Goal: Task Accomplishment & Management: Complete application form

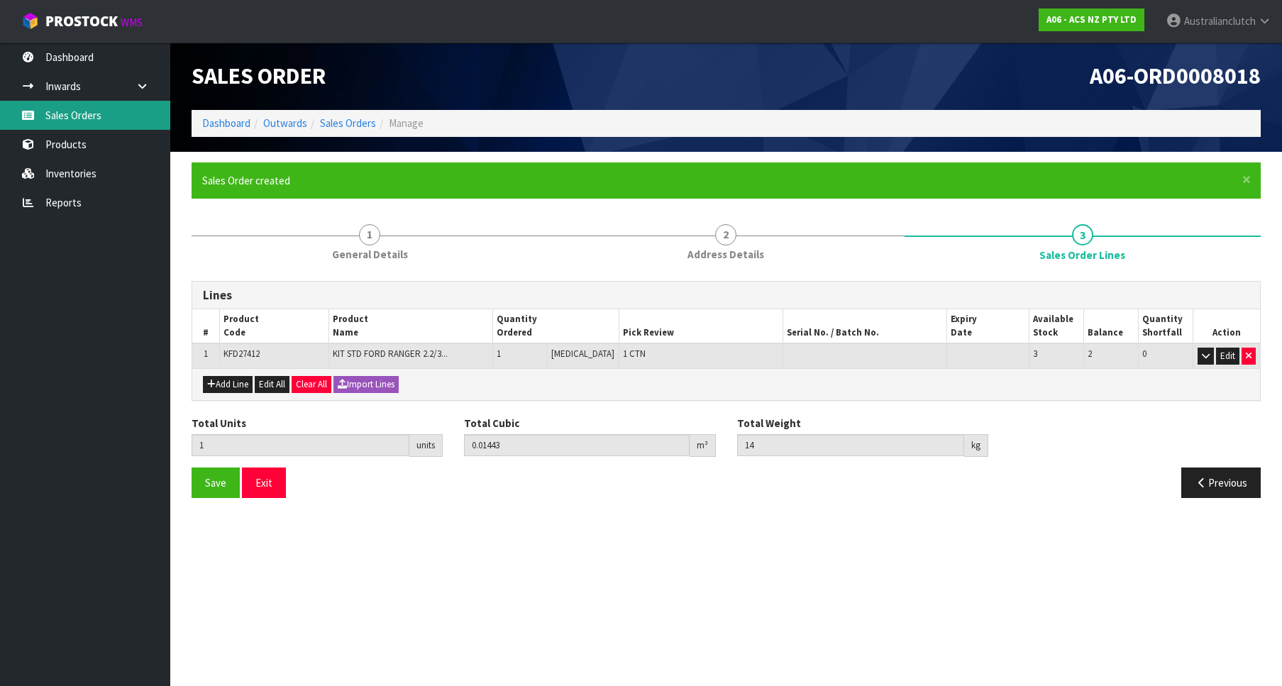
click at [75, 114] on link "Sales Orders" at bounding box center [85, 115] width 170 height 29
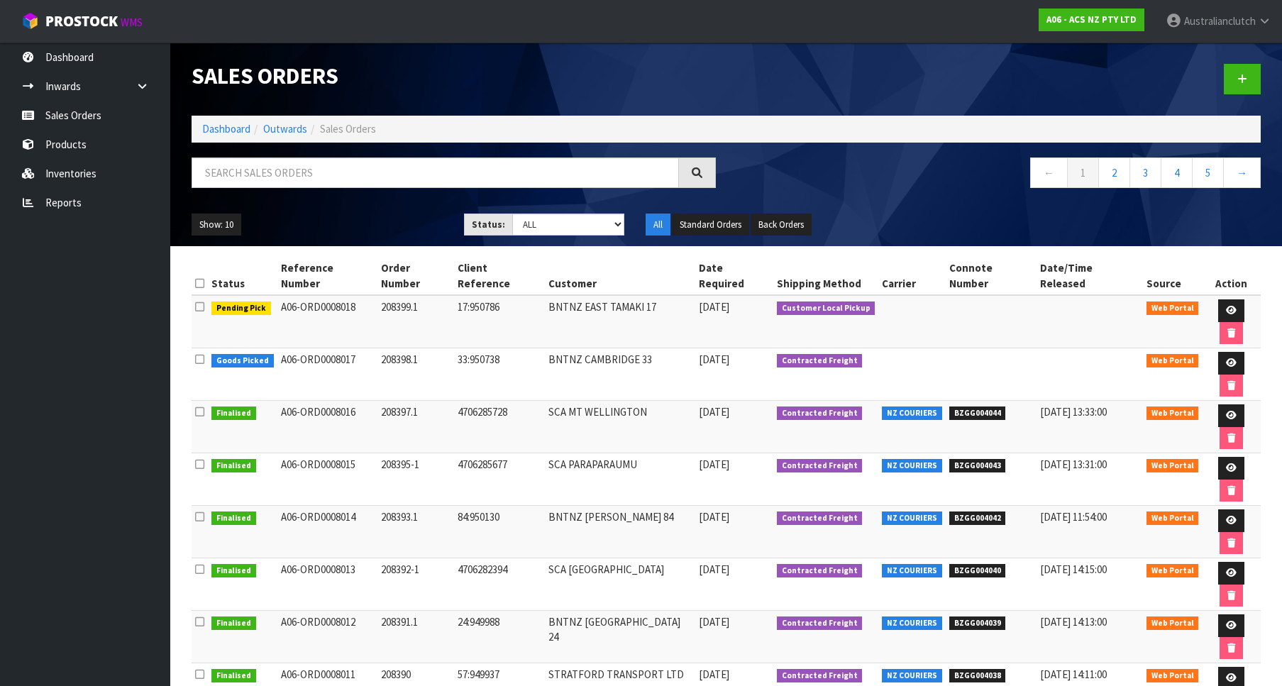
click at [1209, 79] on div at bounding box center [999, 79] width 546 height 73
click at [1233, 77] on link at bounding box center [1242, 79] width 37 height 31
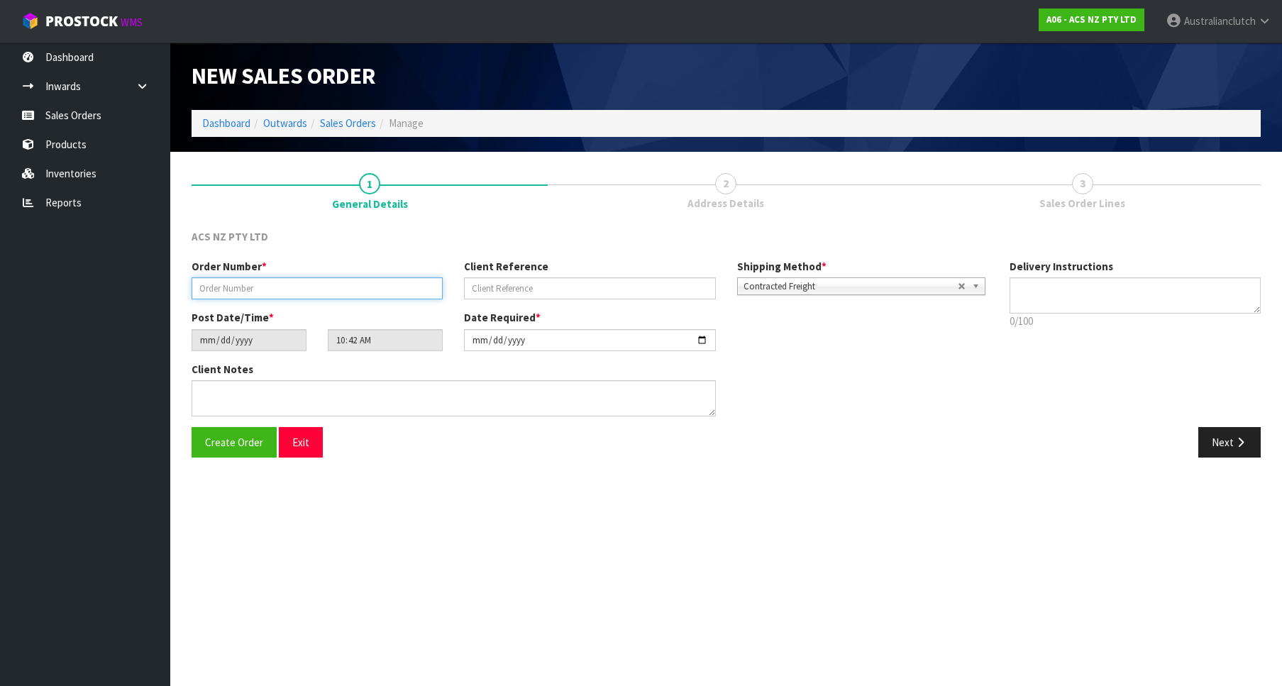
click at [358, 287] on input "text" at bounding box center [317, 288] width 251 height 22
paste input "208400.1"
type input "208400.1"
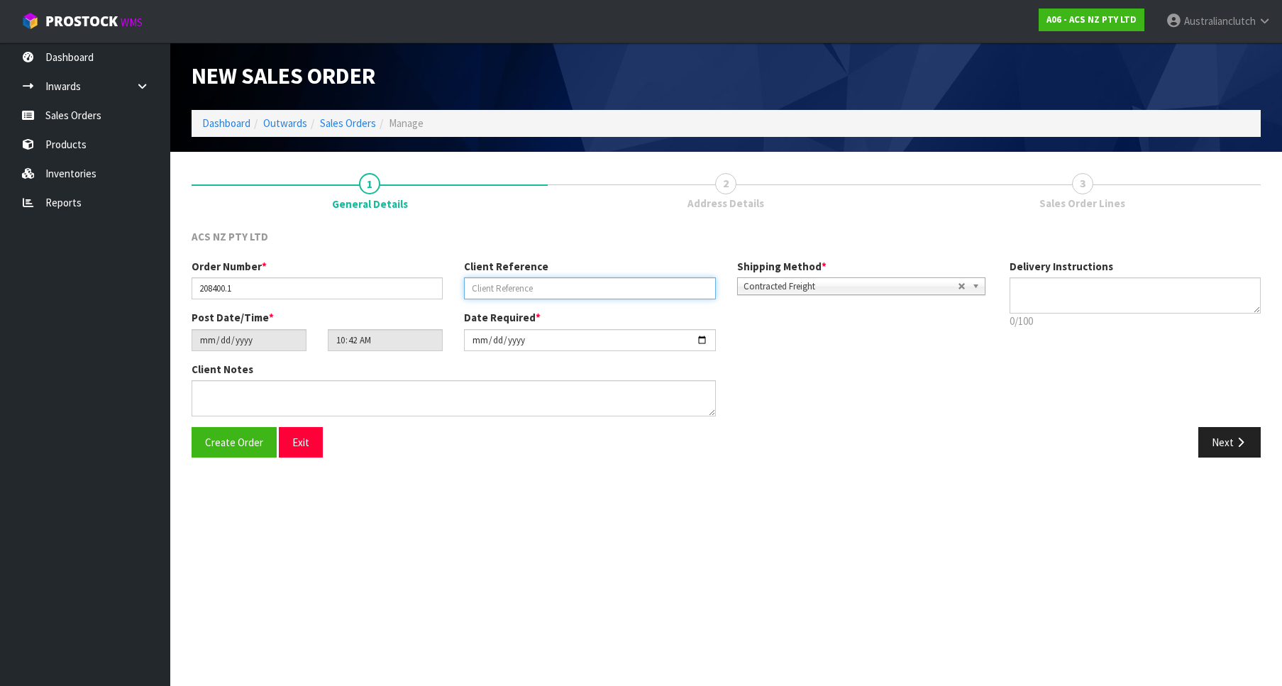
click at [635, 294] on input "text" at bounding box center [589, 288] width 251 height 22
paste input "S554017686"
type input "S554017686"
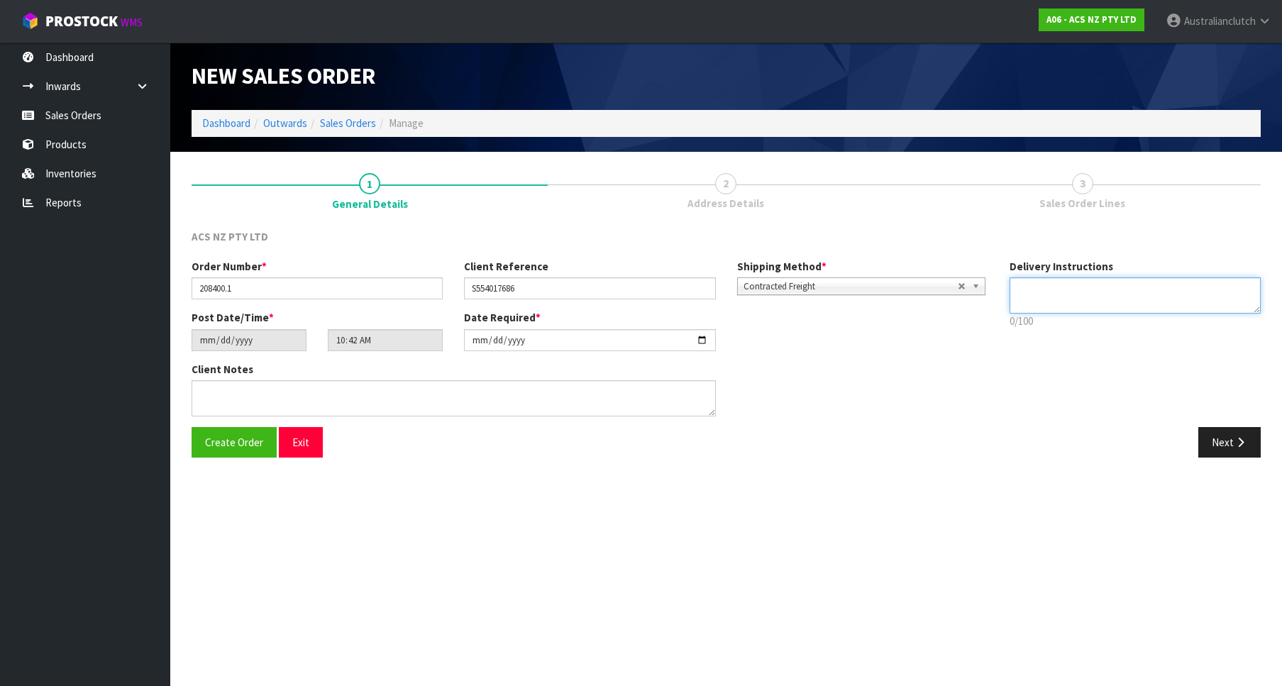
click at [1123, 298] on textarea at bounding box center [1135, 295] width 251 height 36
click at [1027, 308] on textarea at bounding box center [1135, 295] width 251 height 36
type textarea "PLEASE SEND VIA NZC"
click at [1203, 433] on button "Next" at bounding box center [1229, 442] width 62 height 31
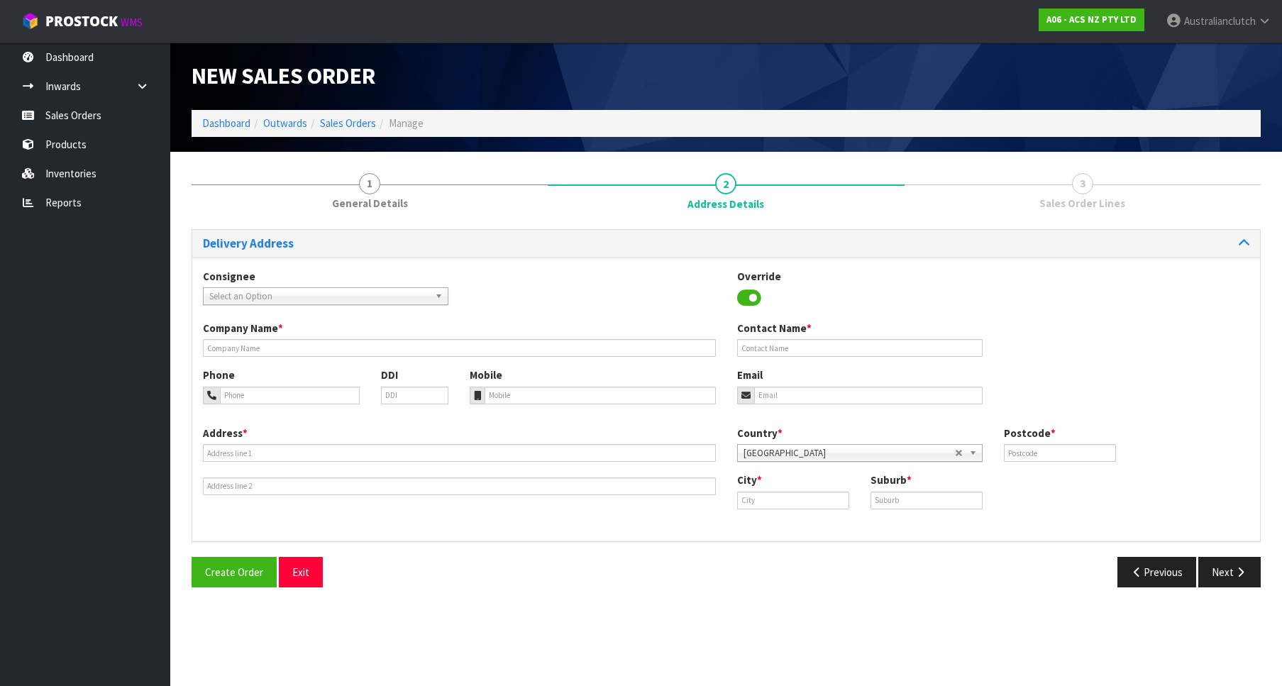
click at [428, 304] on span "Select an Option" at bounding box center [319, 296] width 220 height 17
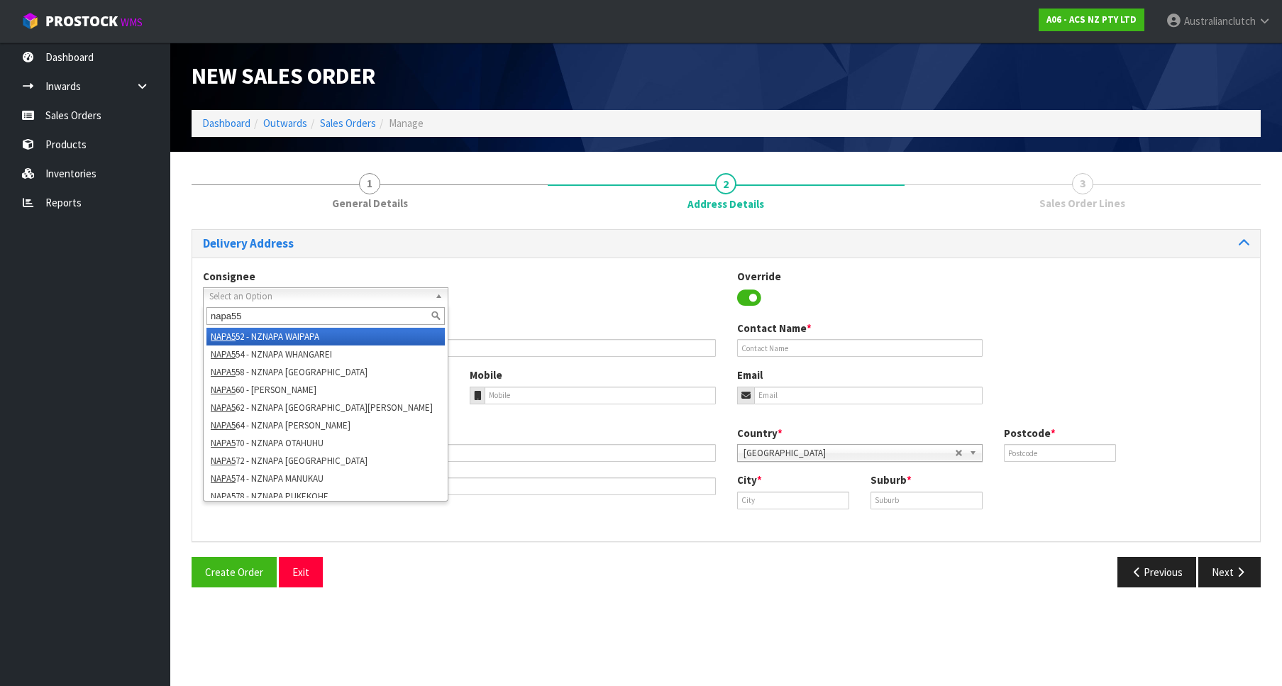
type input "napa554"
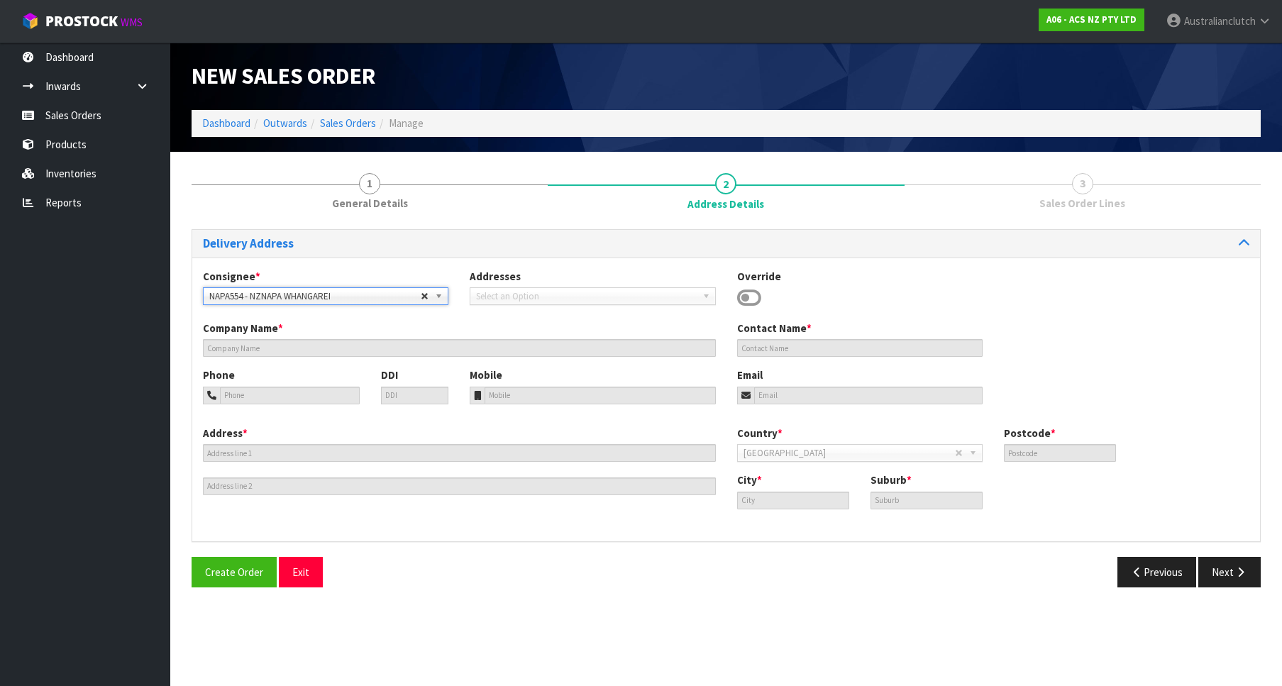
type input "NZNAPA WHANGAREI"
type input "[PERSON_NAME]"
type input "094387319"
type input "[EMAIL_ADDRESS][DOMAIN_NAME]"
type input "CNR WATER [GEOGRAPHIC_DATA][PERSON_NAME]"
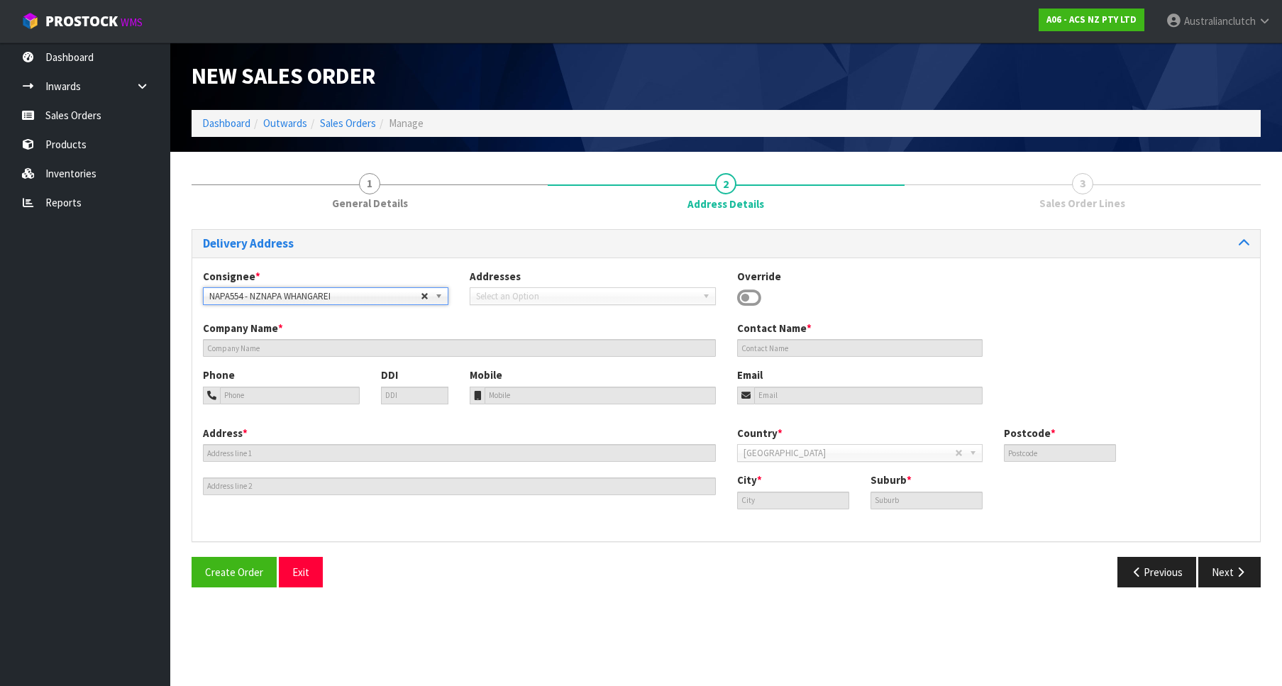
type input "0110"
type input "WHANGAREI"
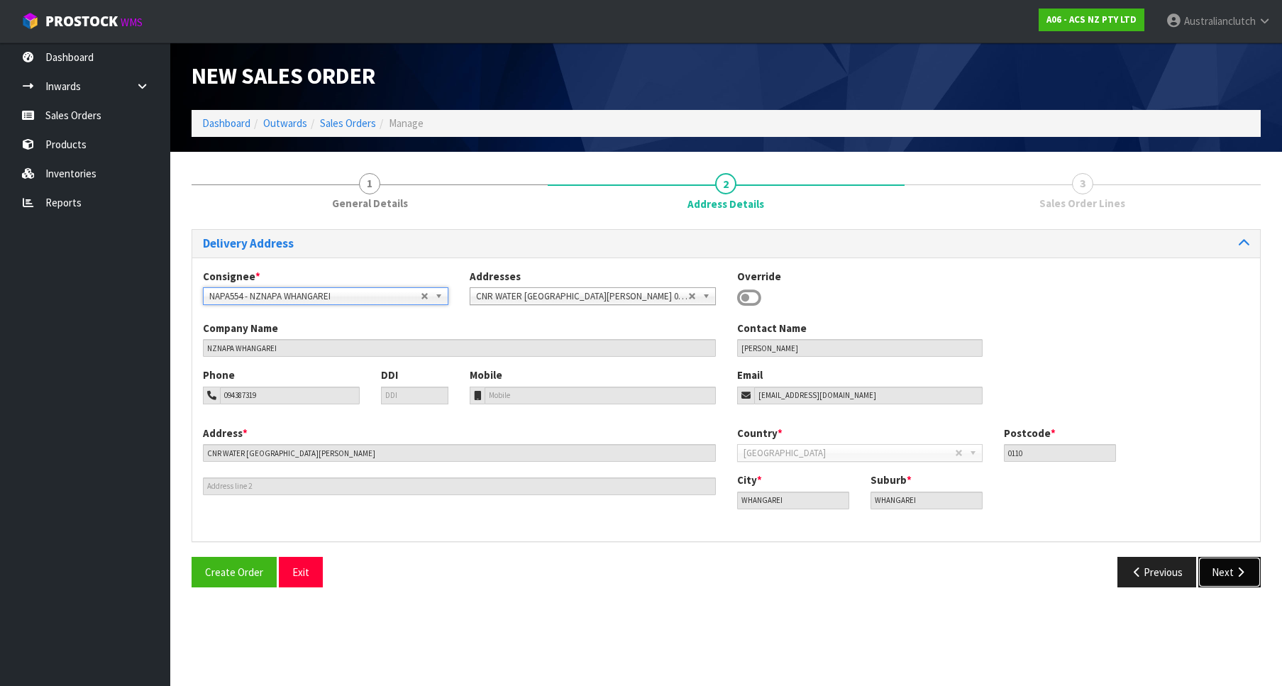
click at [1234, 571] on icon "button" at bounding box center [1240, 572] width 13 height 11
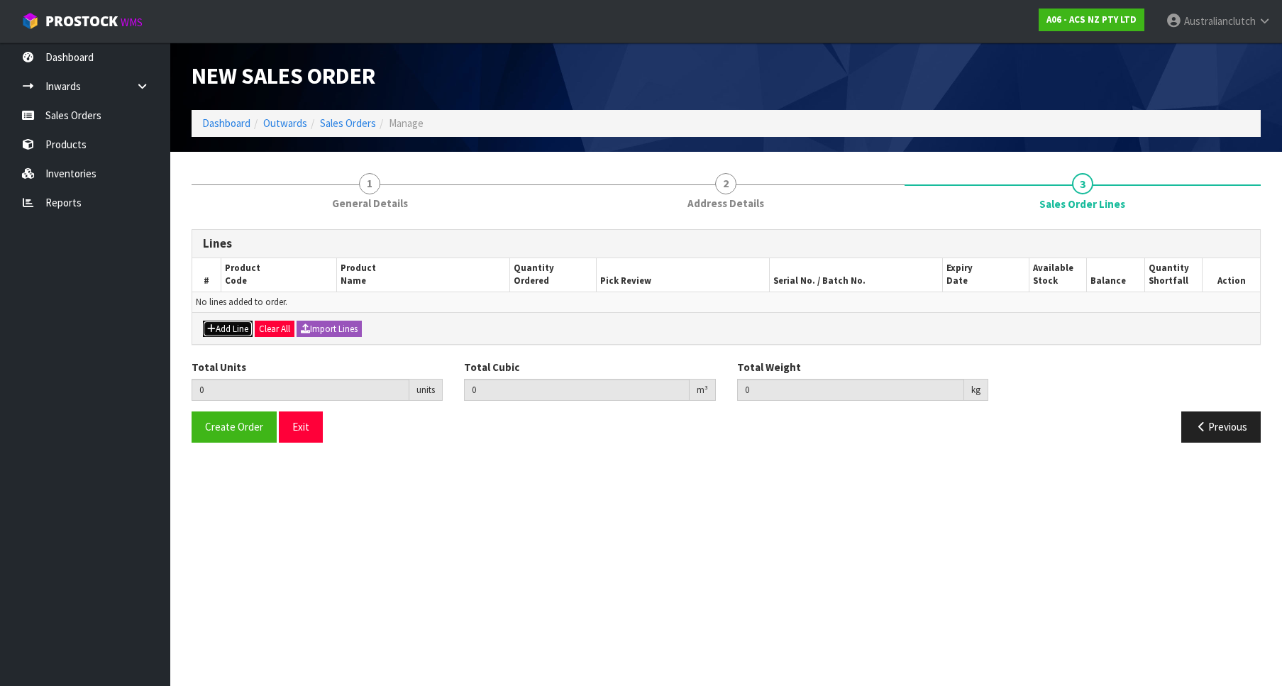
click at [222, 335] on button "Add Line" at bounding box center [228, 329] width 50 height 17
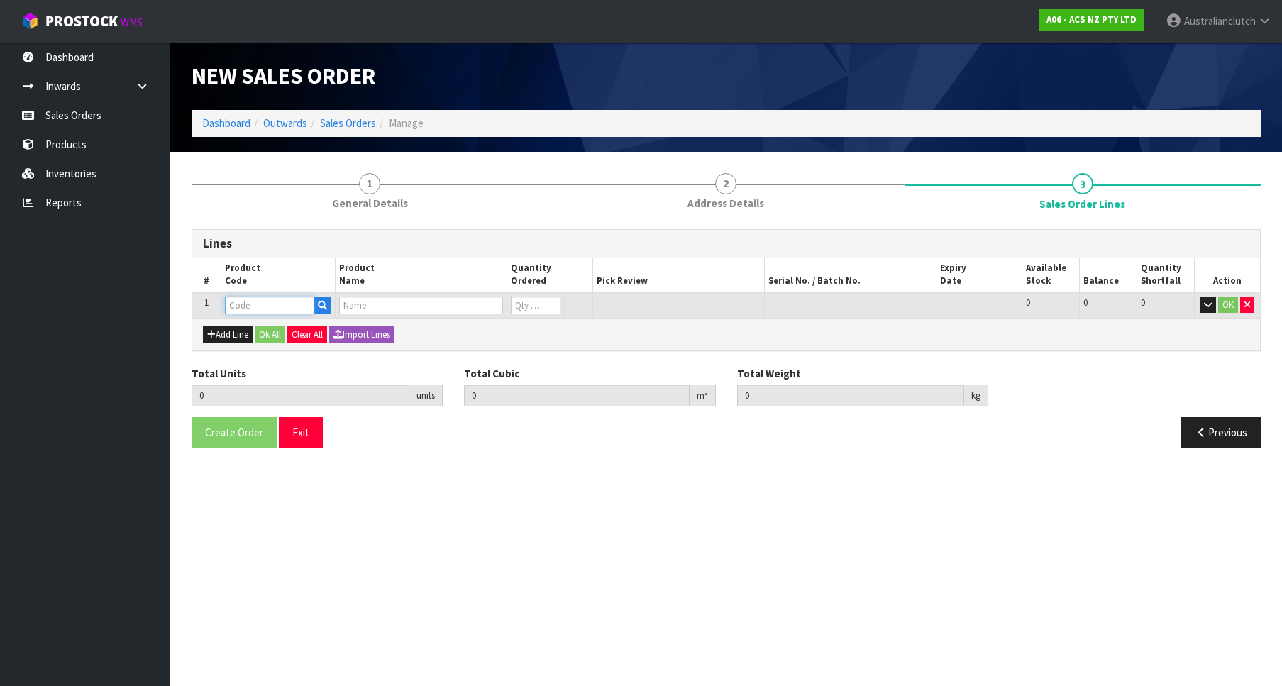
click at [269, 307] on input "text" at bounding box center [269, 306] width 89 height 18
paste input "CSCFD015-ADPT"
type input "CSCFD015-ADPT"
type input "0.000000"
type input "0.000"
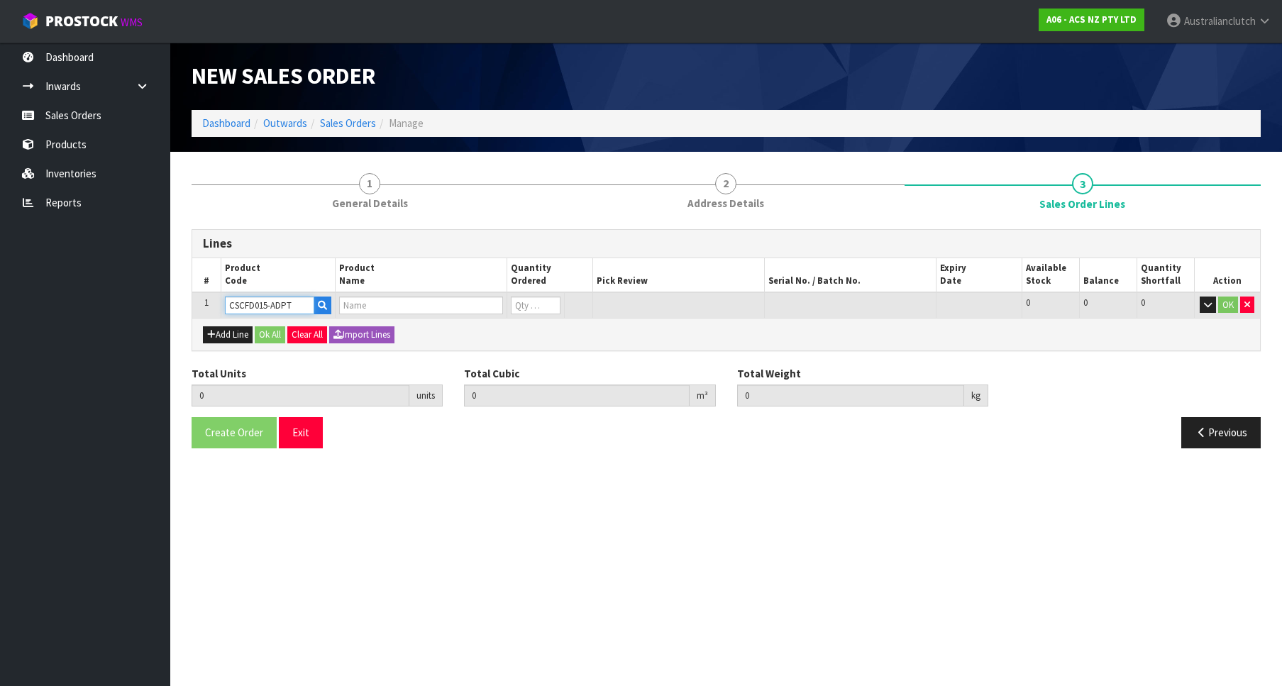
type input "ADAPTOR PIPE RANGER BT50 3.2L"
type input "0"
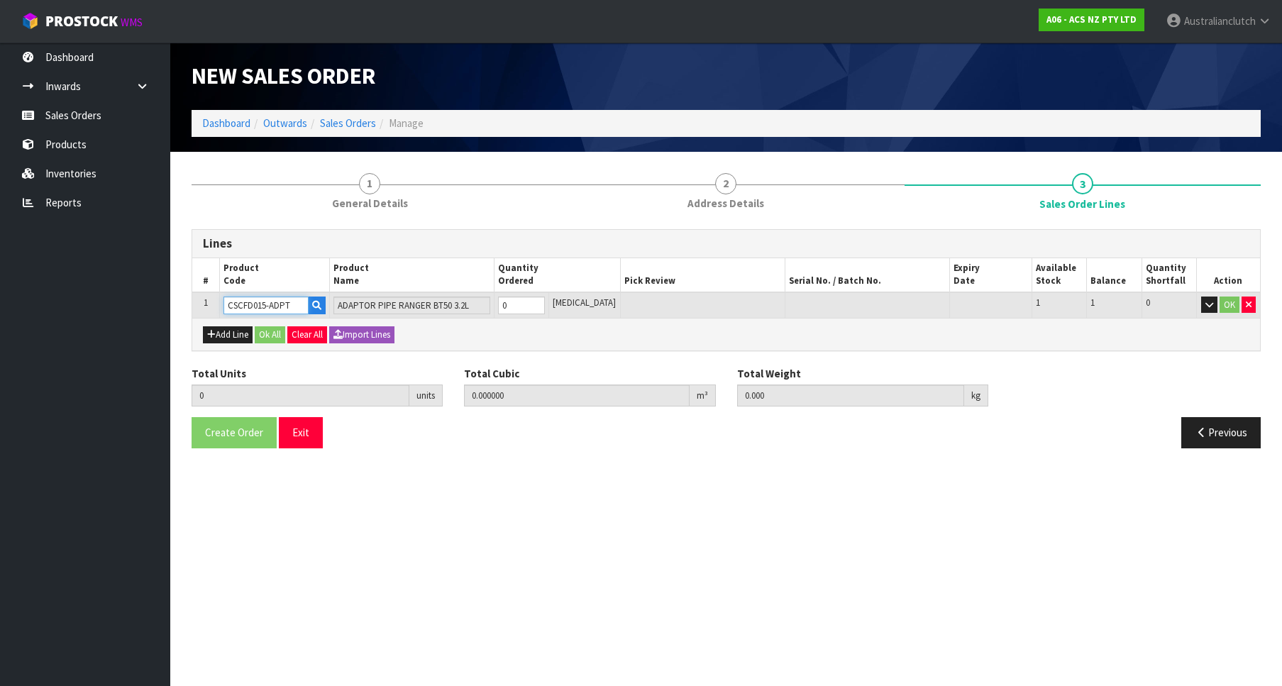
type input "1"
type input "0.003456"
type input "0.1"
type input "1"
click at [545, 301] on input "1" at bounding box center [521, 306] width 47 height 18
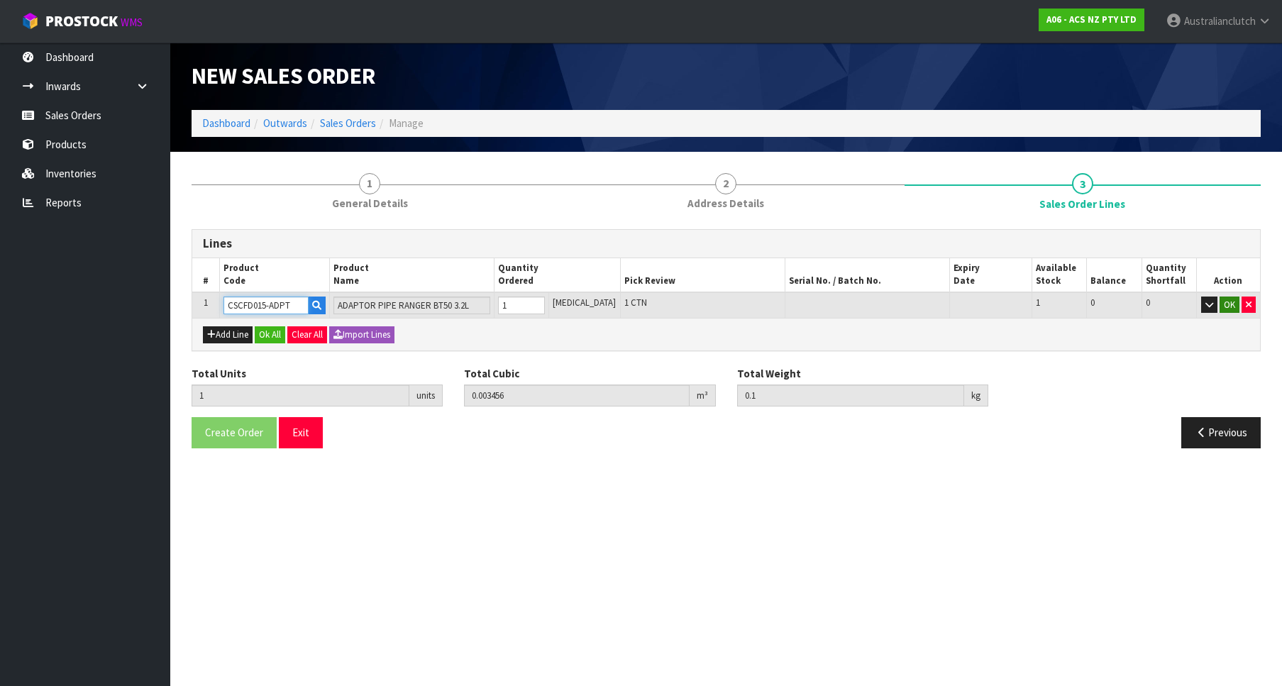
type input "CSCFD015-ADPT"
click at [1229, 303] on button "OK" at bounding box center [1230, 305] width 20 height 17
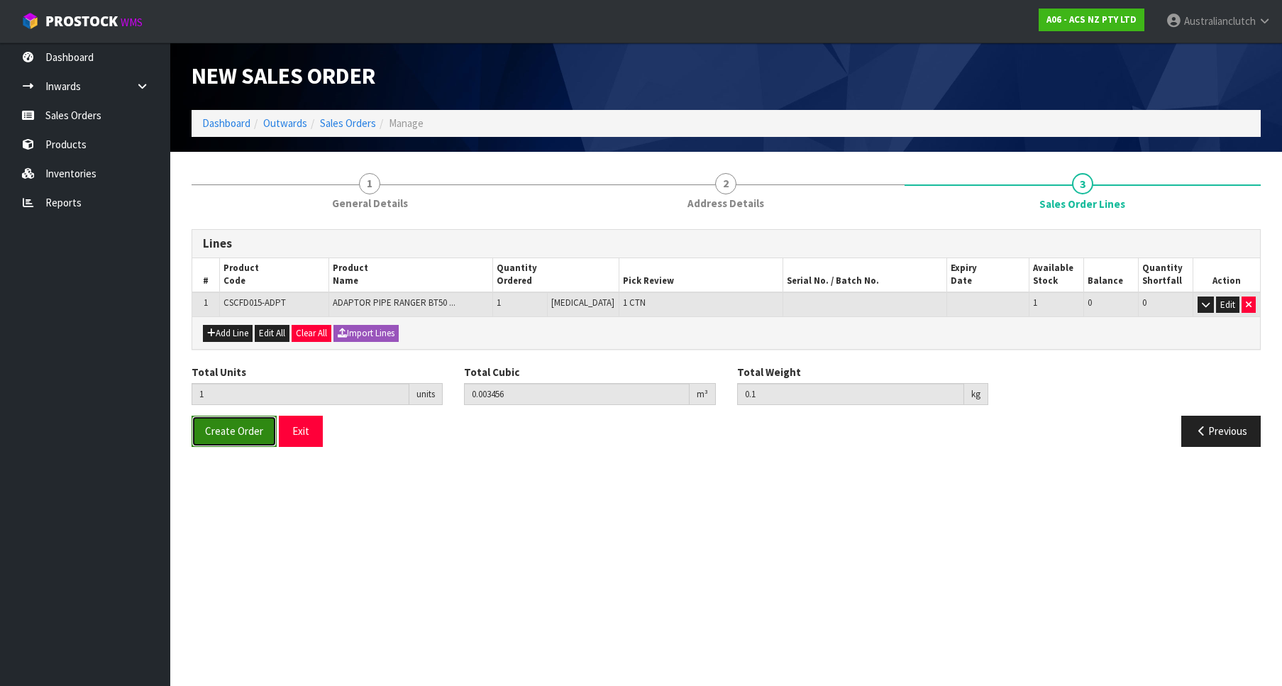
click at [243, 424] on button "Create Order" at bounding box center [234, 431] width 85 height 31
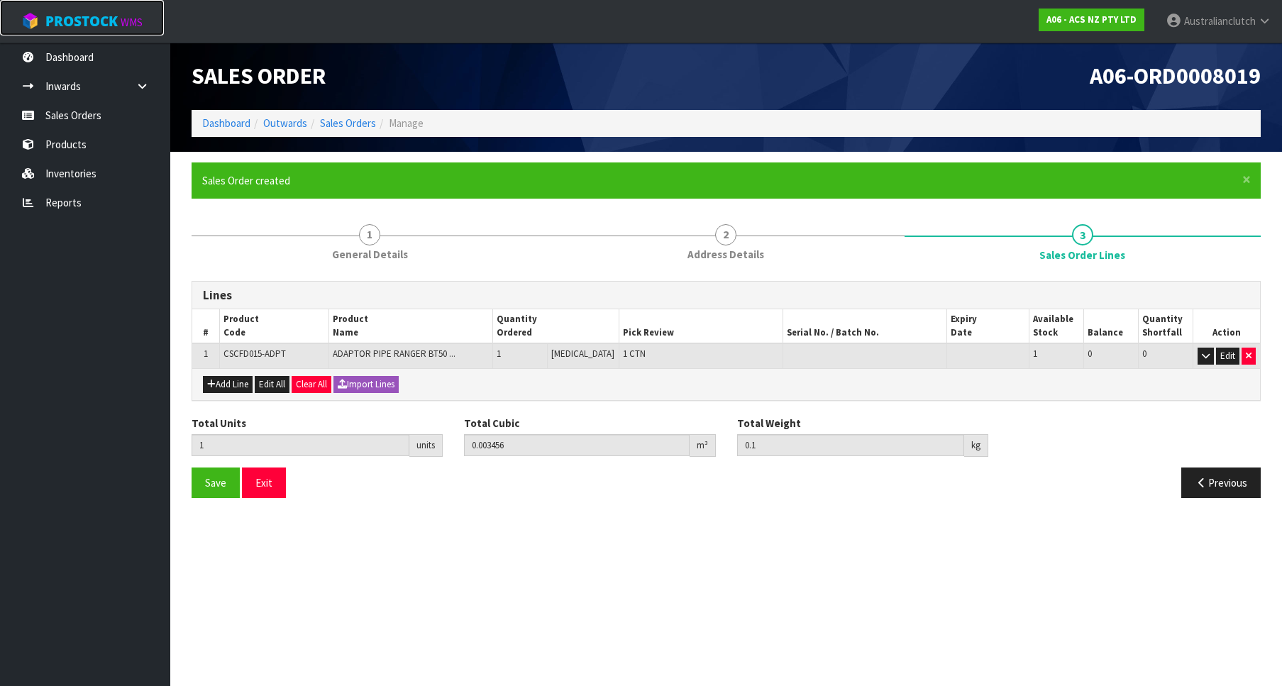
click at [87, 11] on link "ProStock WMS" at bounding box center [82, 17] width 164 height 35
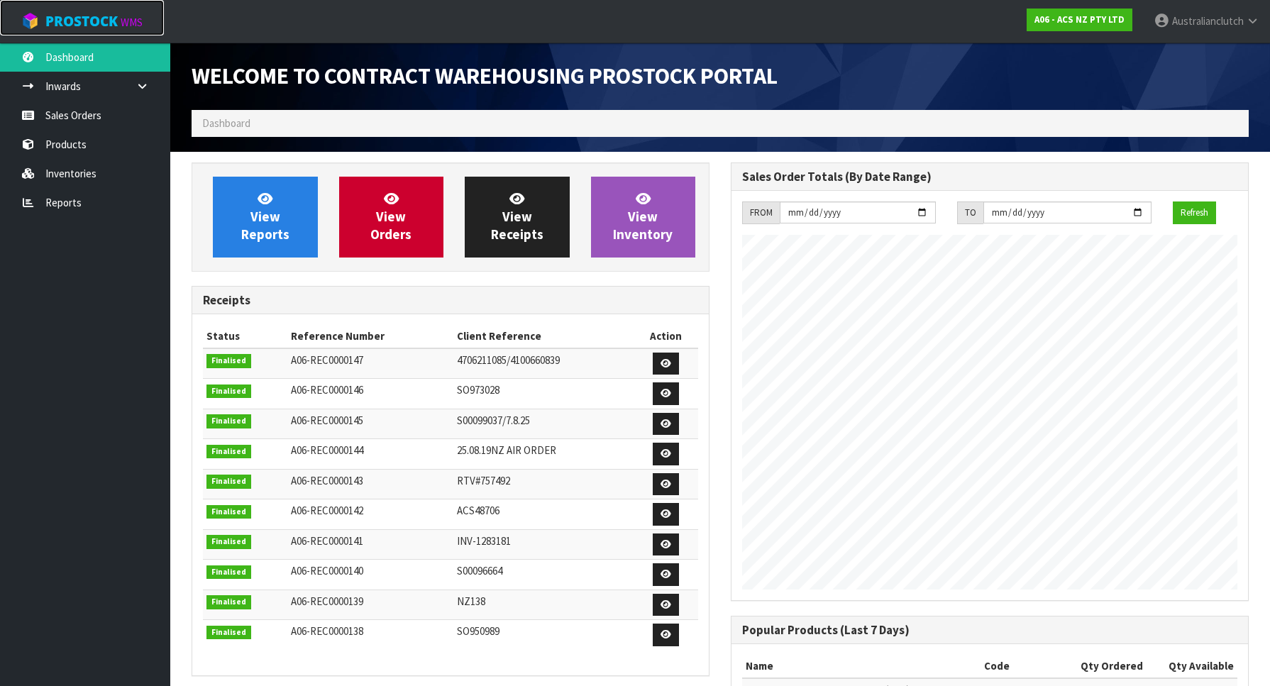
scroll to position [787, 539]
